Goal: Task Accomplishment & Management: Complete application form

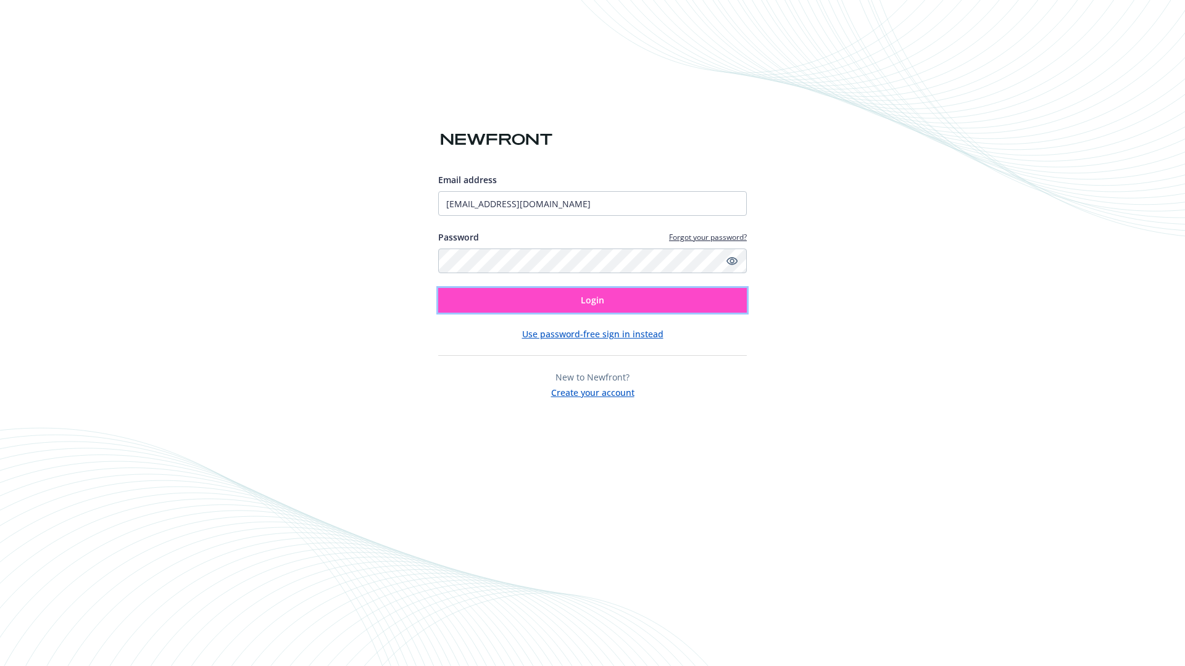
click at [592, 301] on span "Login" at bounding box center [592, 300] width 23 height 12
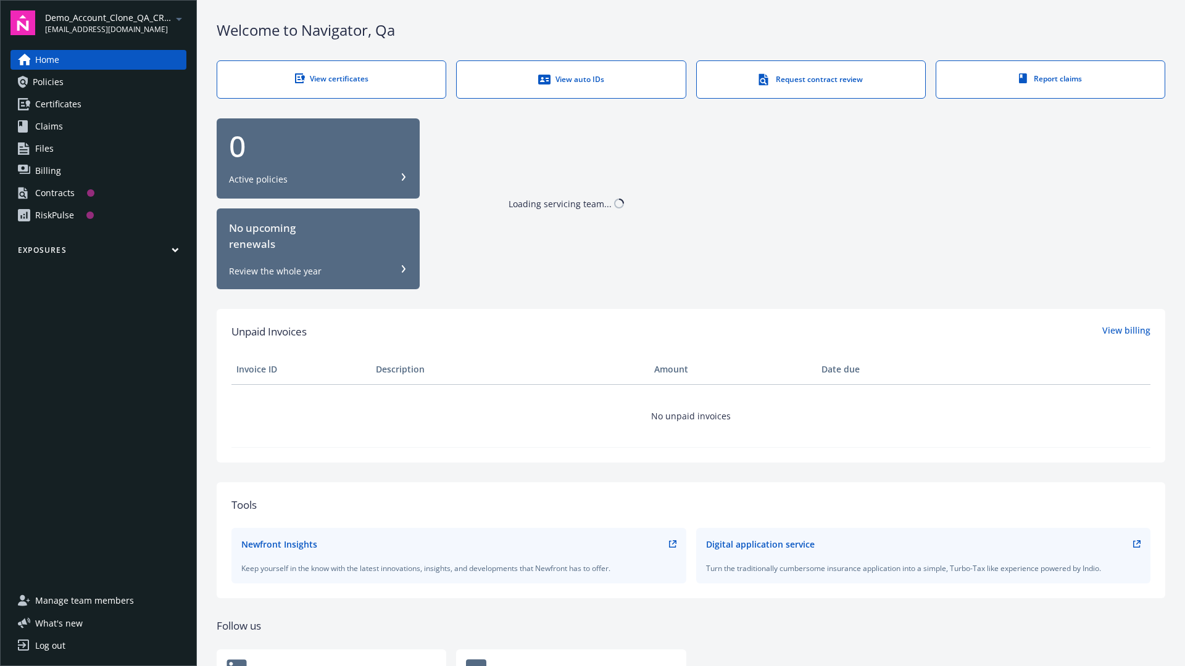
click at [115, 23] on span "Demo_Account_Clone_QA_CR_Tests_Prospect" at bounding box center [108, 17] width 126 height 13
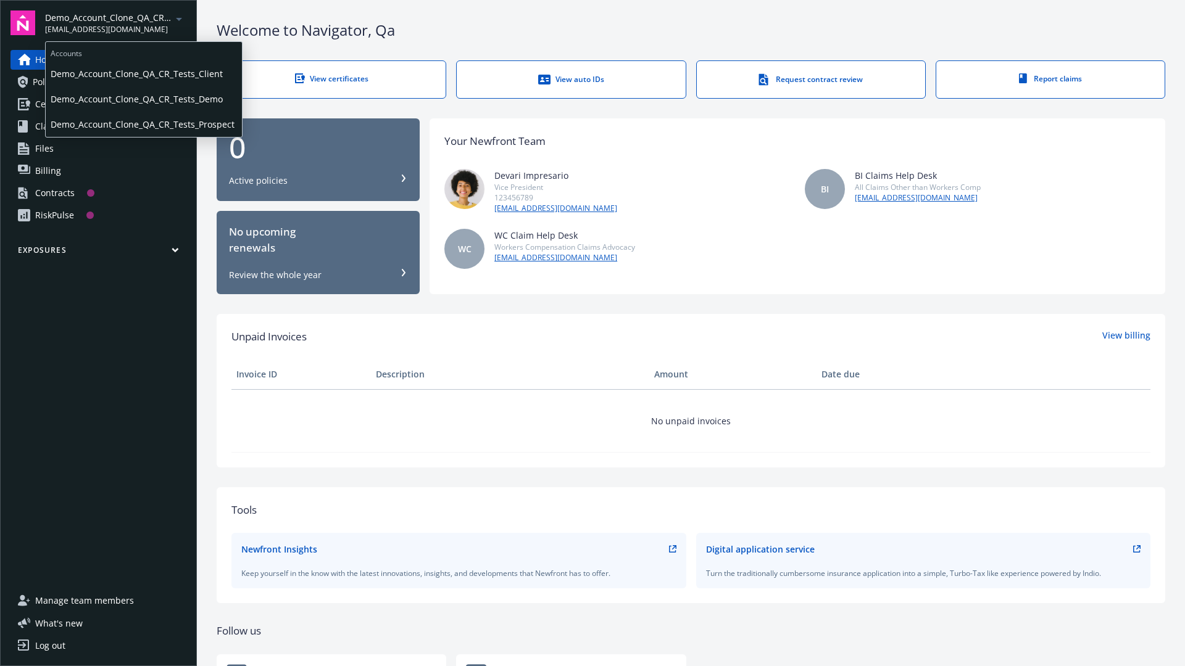
click at [143, 73] on span "Demo_Account_Clone_QA_CR_Tests_Client" at bounding box center [144, 73] width 186 height 25
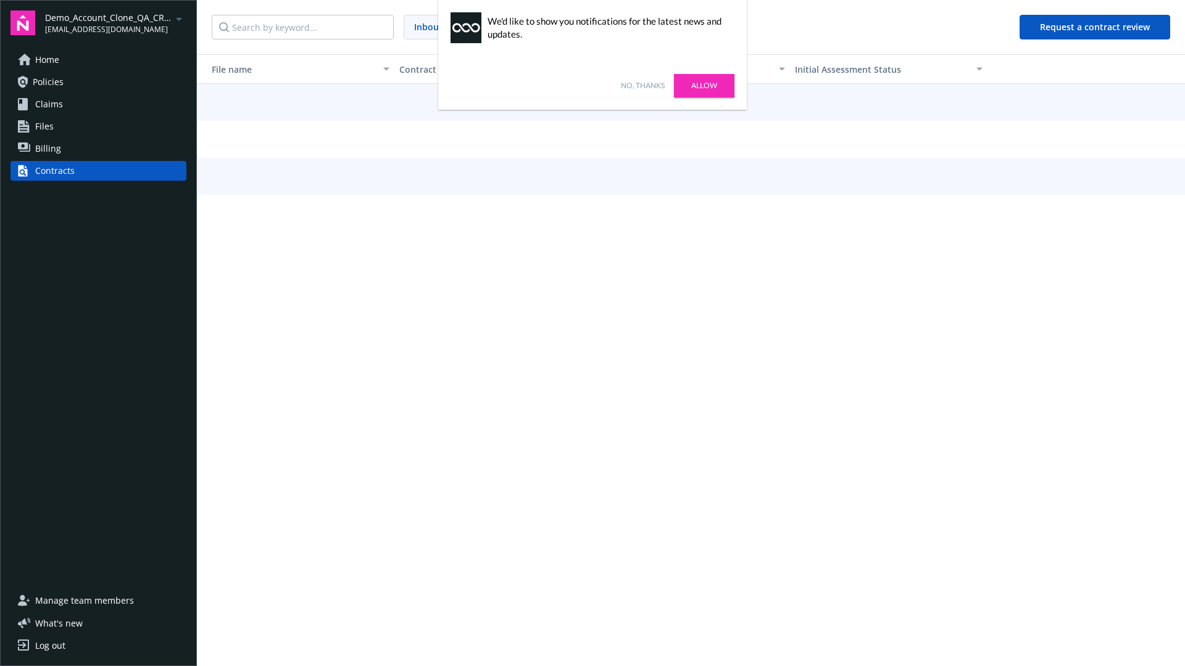
click at [642, 86] on link "No, thanks" at bounding box center [643, 85] width 44 height 11
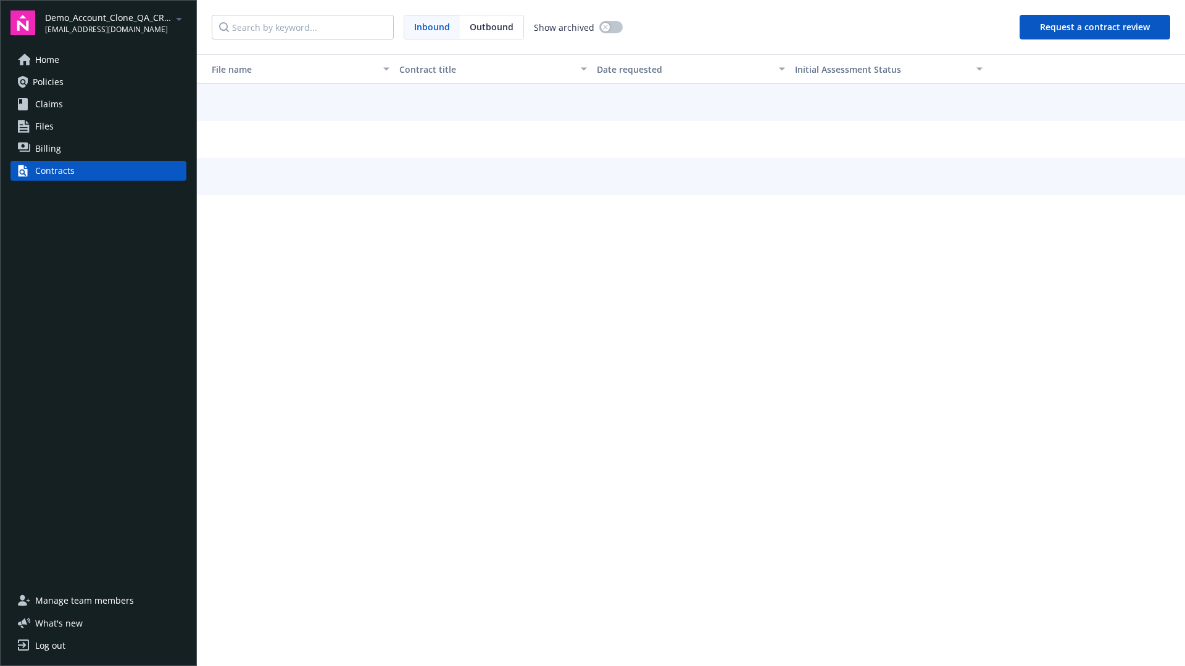
click at [1095, 27] on button "Request a contract review" at bounding box center [1094, 27] width 151 height 25
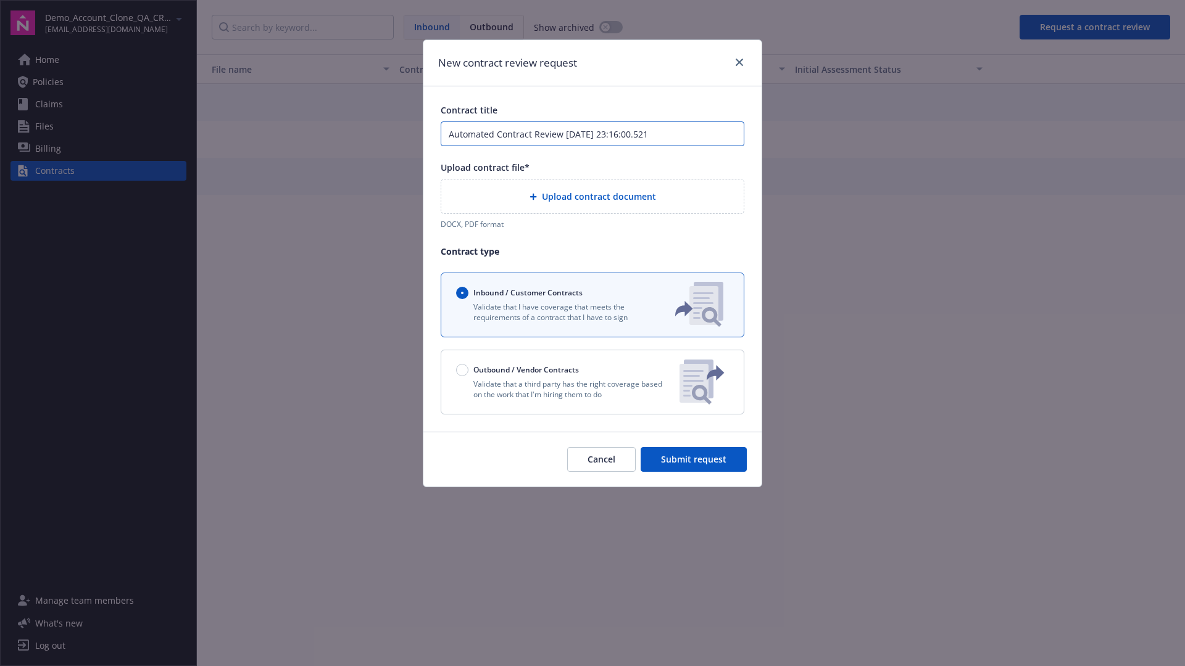
type input "Automated Contract Review [DATE] 23:16:00.521"
click at [592, 382] on p "Validate that a third party has the right coverage based on the work that I'm h…" at bounding box center [562, 389] width 213 height 21
radio input "false"
radio input "true"
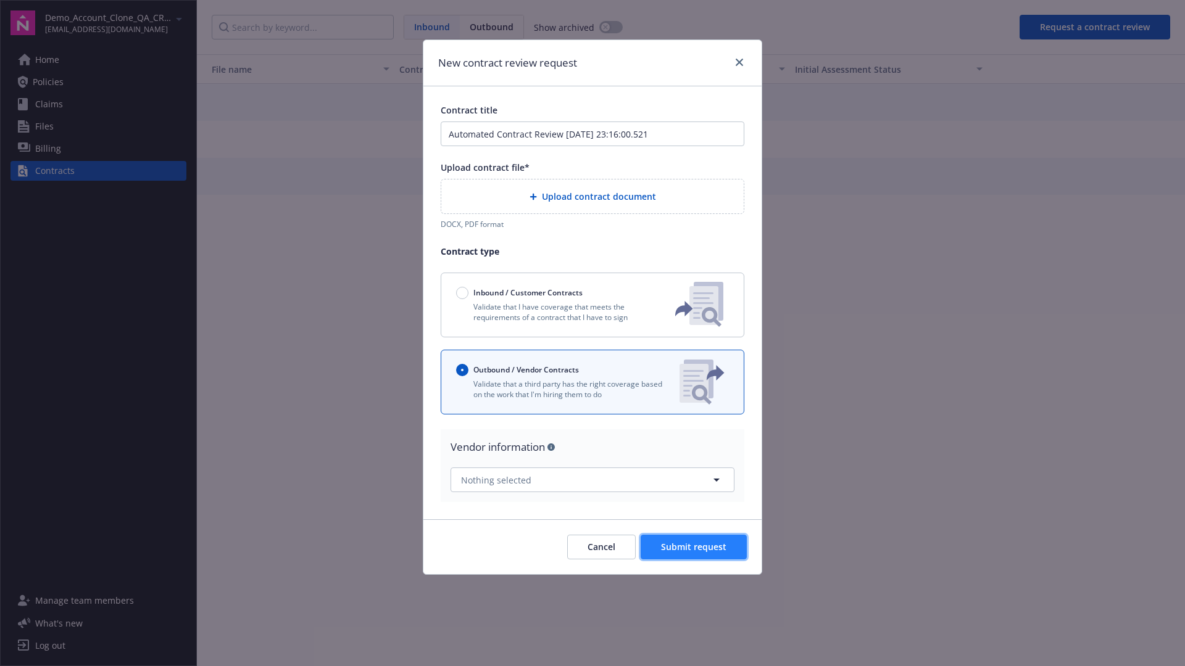
click at [694, 542] on span "Submit request" at bounding box center [693, 547] width 65 height 12
